Goal: Find specific page/section: Find specific page/section

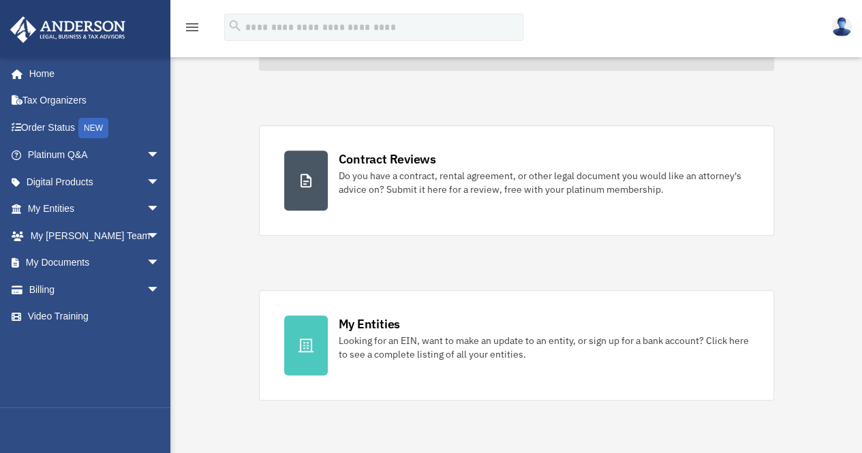
scroll to position [204, 0]
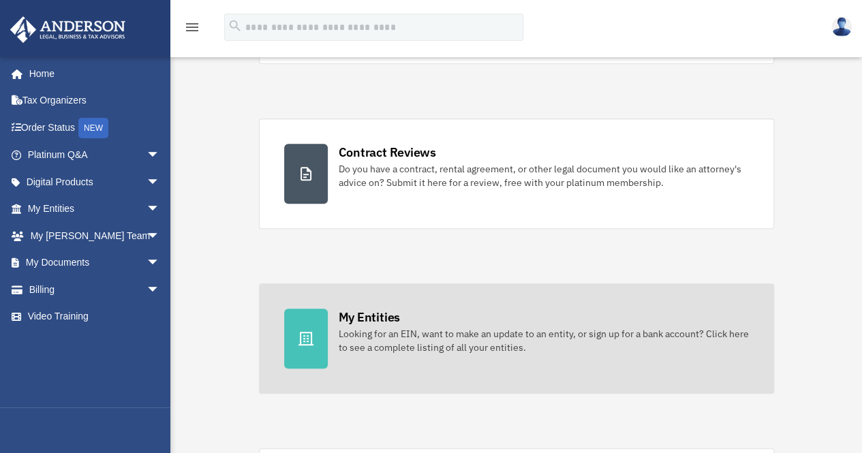
click at [360, 315] on div "My Entities" at bounding box center [369, 317] width 61 height 17
click at [301, 333] on icon at bounding box center [306, 338] width 16 height 16
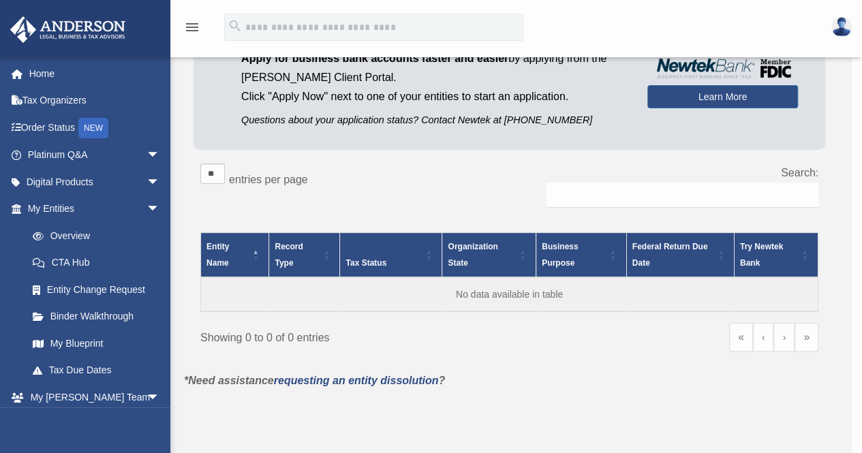
scroll to position [68, 0]
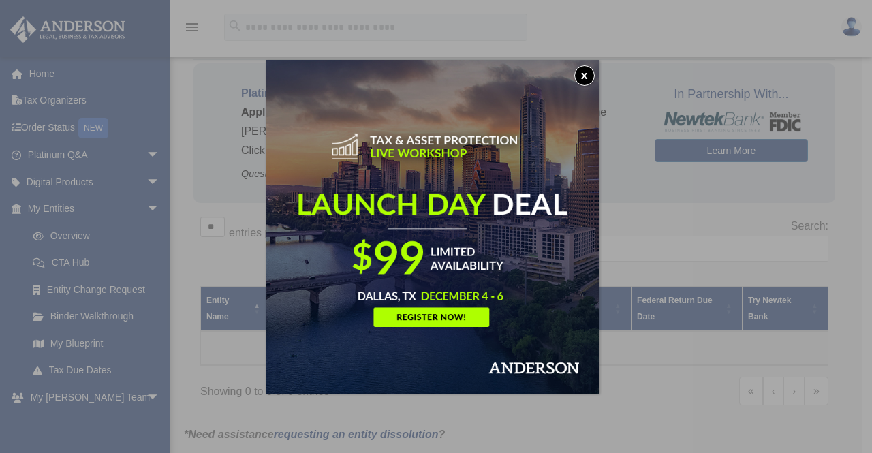
click at [587, 71] on button "x" at bounding box center [584, 75] width 20 height 20
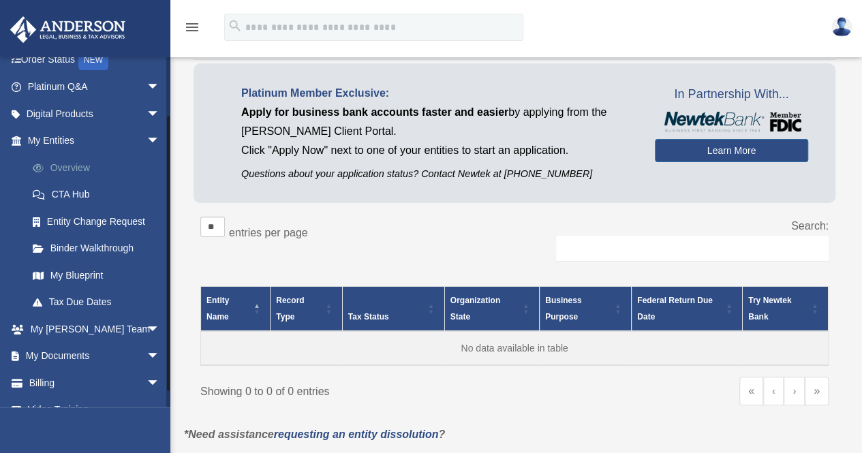
scroll to position [87, 0]
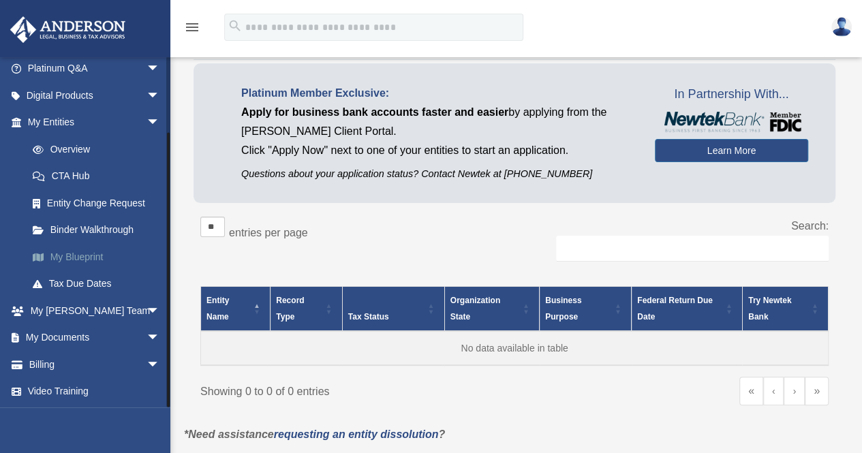
click at [75, 254] on link "My Blueprint" at bounding box center [99, 256] width 161 height 27
